Goal: Task Accomplishment & Management: Manage account settings

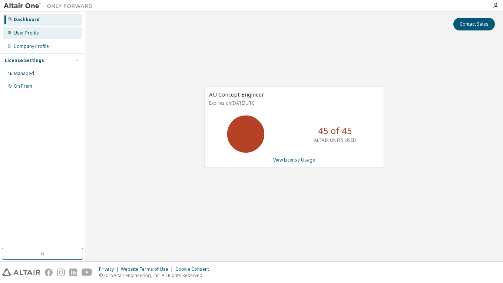
click at [34, 31] on div "User Profile" at bounding box center [26, 33] width 25 height 6
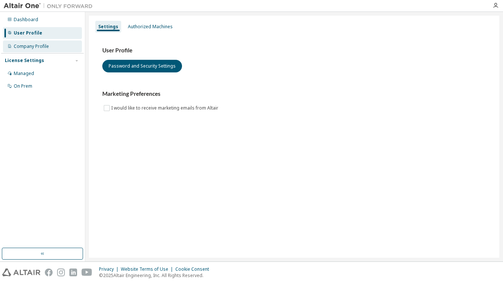
click at [30, 47] on div "Company Profile" at bounding box center [31, 46] width 35 height 6
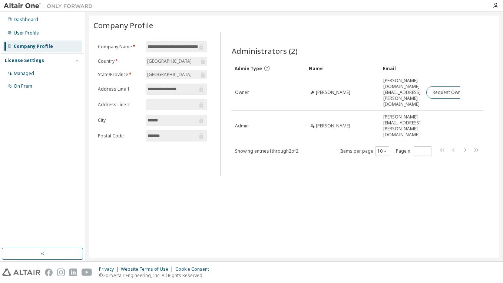
click at [197, 47] on input "**********" at bounding box center [173, 46] width 50 height 7
click at [195, 47] on input "**********" at bounding box center [173, 46] width 50 height 7
click at [32, 72] on div "Managed" at bounding box center [24, 73] width 20 height 6
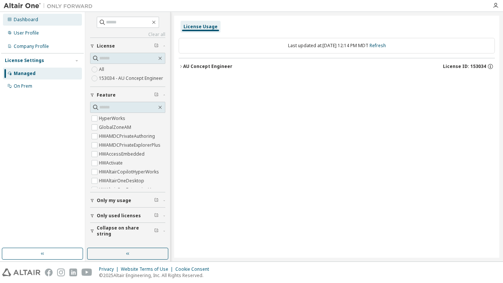
click at [27, 19] on div "Dashboard" at bounding box center [26, 20] width 24 height 6
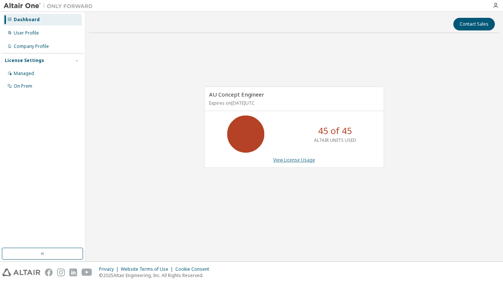
click at [294, 159] on link "View License Usage" at bounding box center [294, 159] width 42 height 6
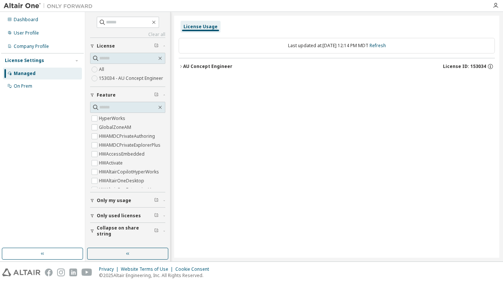
click at [181, 65] on icon "button" at bounding box center [181, 66] width 4 height 4
click at [490, 67] on icon "button" at bounding box center [490, 66] width 7 height 7
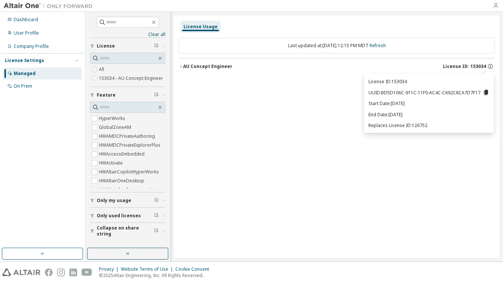
click at [494, 7] on icon "button" at bounding box center [496, 6] width 6 height 6
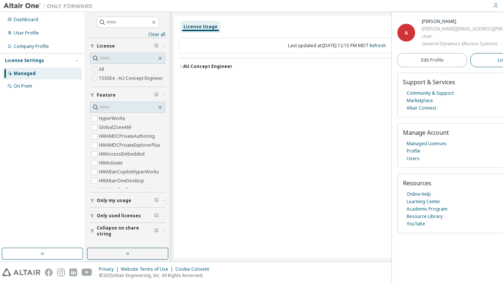
click at [498, 61] on span "Logout" at bounding box center [505, 59] width 15 height 7
